Goal: Find specific page/section: Find specific page/section

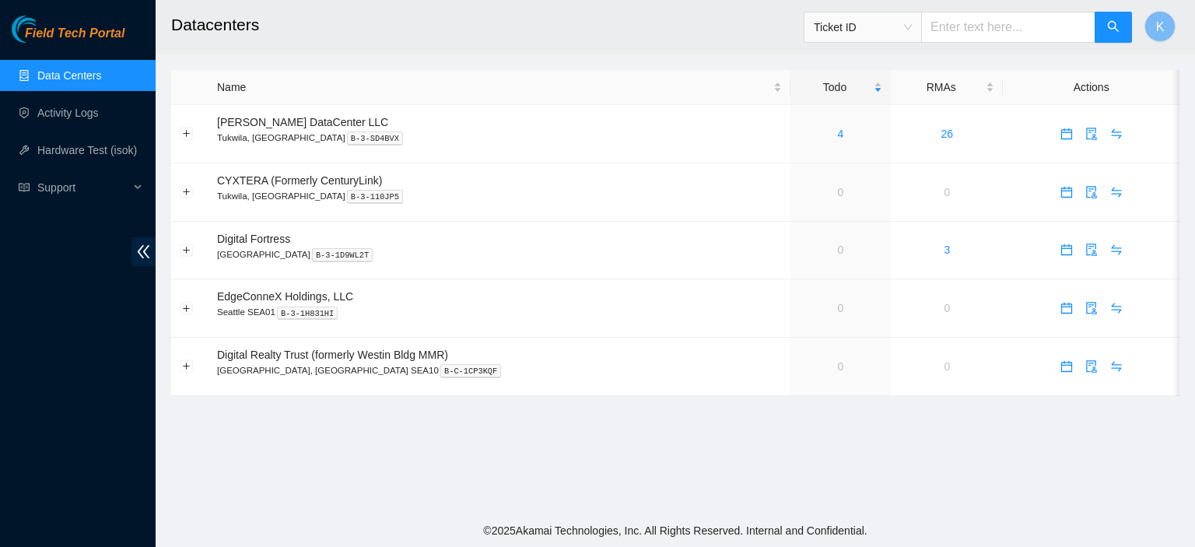
click at [68, 73] on link "Data Centers" at bounding box center [69, 75] width 64 height 12
click at [88, 117] on link "Activity Logs" at bounding box center [67, 113] width 61 height 12
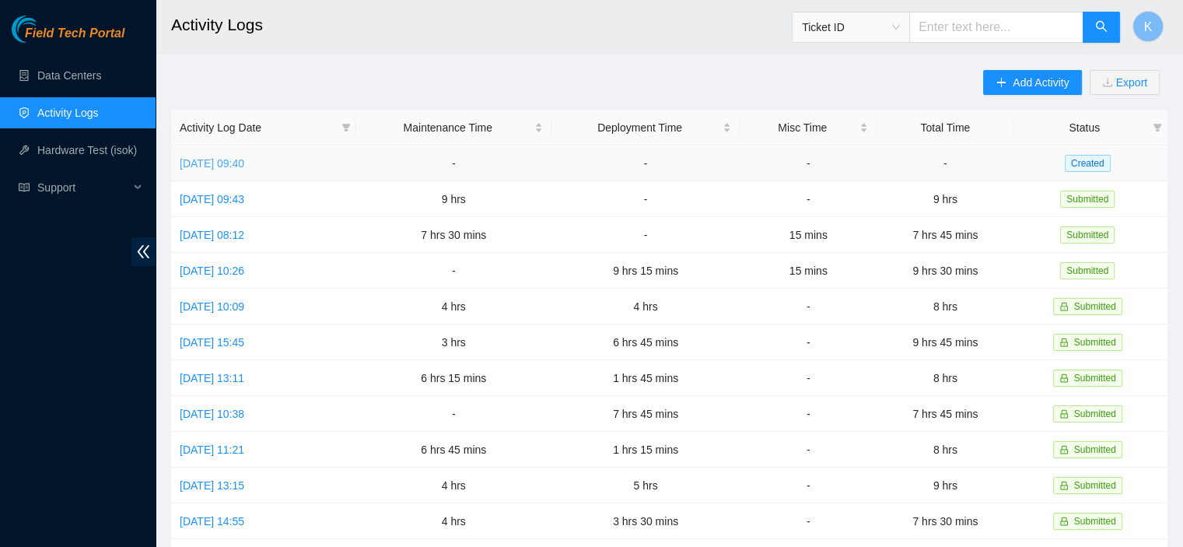
click at [244, 166] on link "[DATE] 09:40" at bounding box center [212, 163] width 65 height 12
